Goal: Find contact information: Find contact information

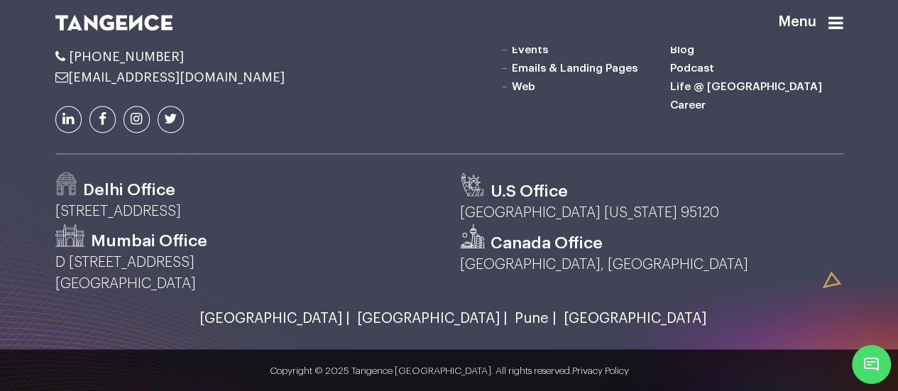
scroll to position [3752, 0]
drag, startPoint x: 190, startPoint y: 119, endPoint x: 82, endPoint y: 119, distance: 108.7
click at [77, 64] on li "[PHONE_NUMBER]" at bounding box center [179, 57] width 249 height 14
copy span "[PHONE_NUMBER]"
click at [259, 154] on div "Sales Inquiries" at bounding box center [180, 19] width 270 height 271
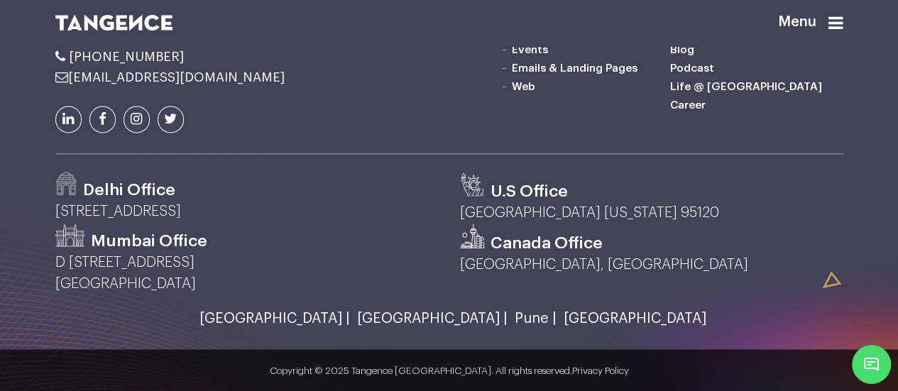
scroll to position [3823, 0]
drag, startPoint x: 233, startPoint y: 210, endPoint x: 55, endPoint y: 207, distance: 177.6
click at [55, 207] on p "[STREET_ADDRESS]" at bounding box center [247, 211] width 384 height 21
copy p "[STREET_ADDRESS]"
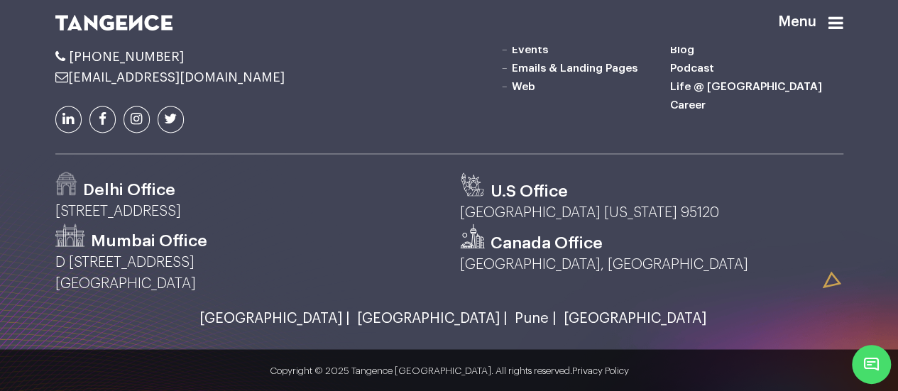
click at [102, 114] on icon at bounding box center [103, 118] width 8 height 13
click at [71, 118] on icon at bounding box center [68, 118] width 11 height 13
click at [175, 112] on icon at bounding box center [170, 118] width 13 height 13
